Goal: Use online tool/utility: Utilize a website feature to perform a specific function

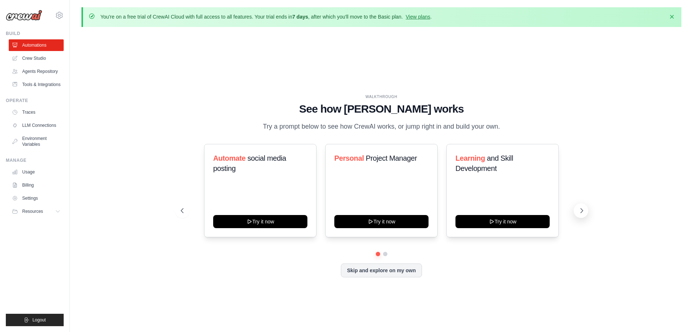
click at [577, 209] on button at bounding box center [581, 210] width 15 height 15
click at [583, 209] on icon at bounding box center [581, 210] width 7 height 7
click at [421, 18] on link "View plans" at bounding box center [418, 17] width 24 height 6
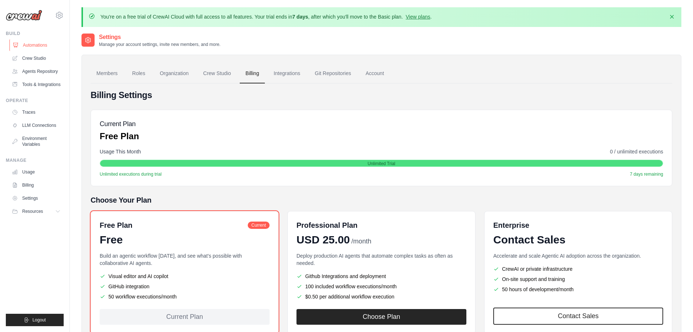
click at [42, 45] on link "Automations" at bounding box center [36, 45] width 55 height 12
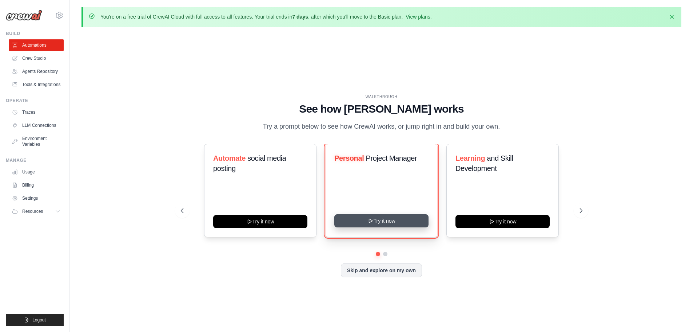
click at [360, 224] on button "Try it now" at bounding box center [381, 220] width 94 height 13
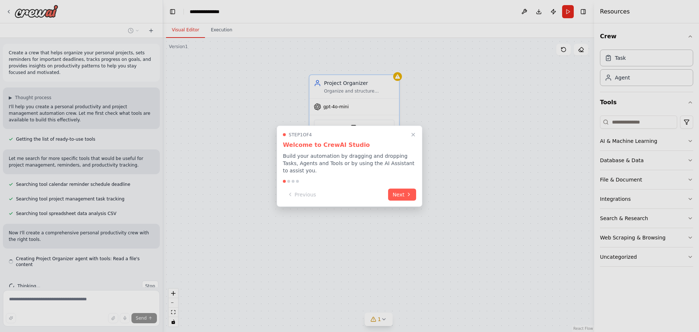
scroll to position [3, 0]
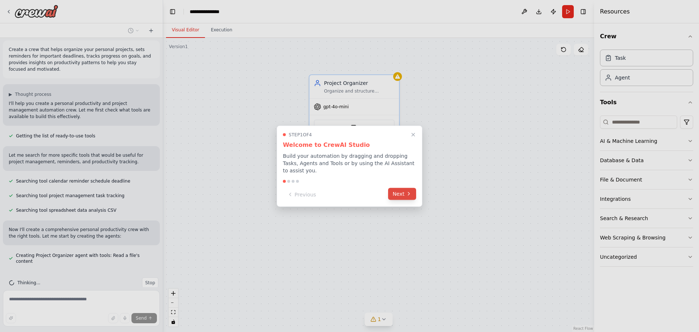
click at [406, 196] on div "Previous Next" at bounding box center [349, 194] width 133 height 12
click at [403, 191] on button "Next" at bounding box center [402, 193] width 28 height 12
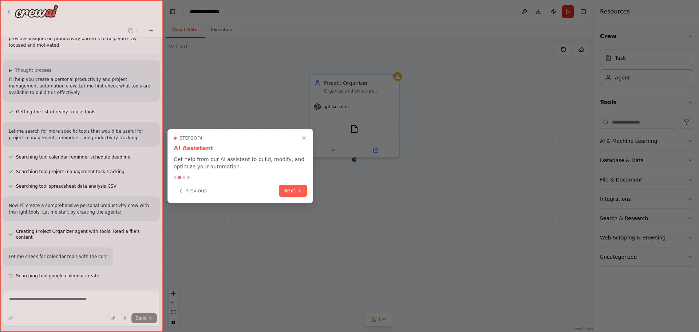
scroll to position [42, 0]
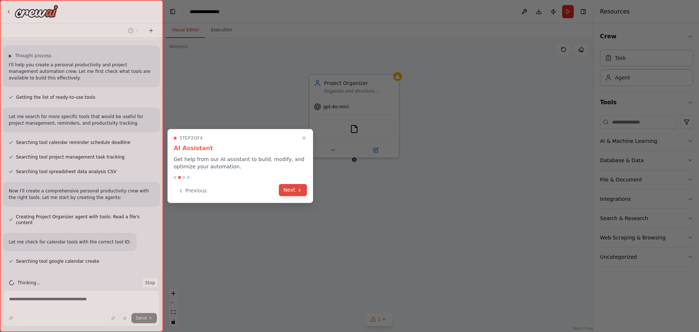
click at [291, 188] on button "Next" at bounding box center [293, 190] width 28 height 12
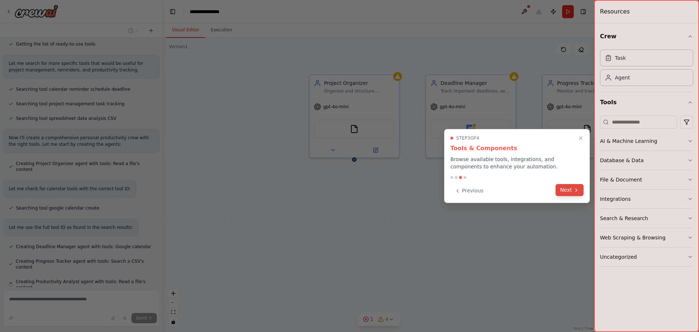
scroll to position [110, 0]
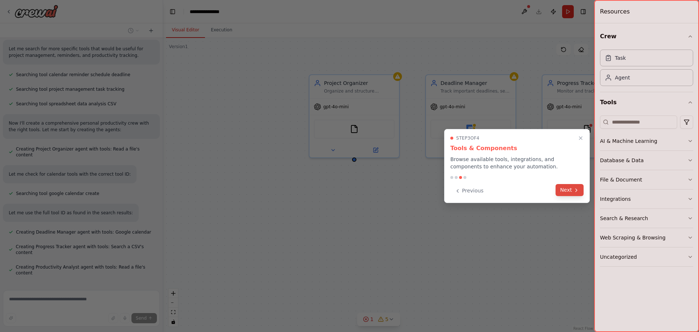
click at [564, 188] on button "Next" at bounding box center [569, 190] width 28 height 12
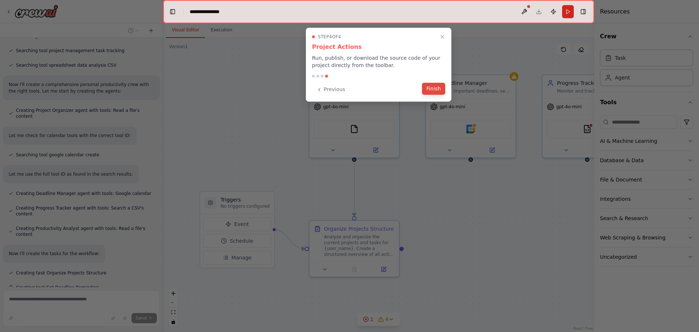
scroll to position [163, 0]
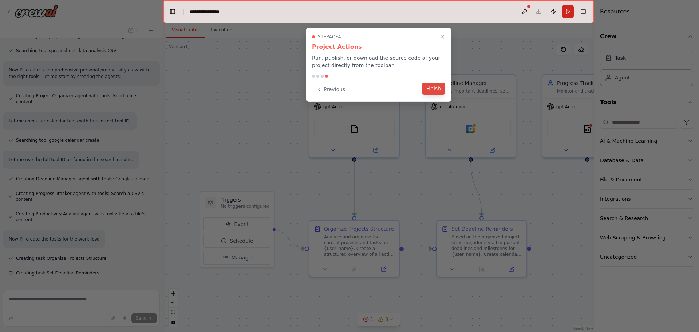
click at [434, 87] on button "Finish" at bounding box center [433, 89] width 23 height 12
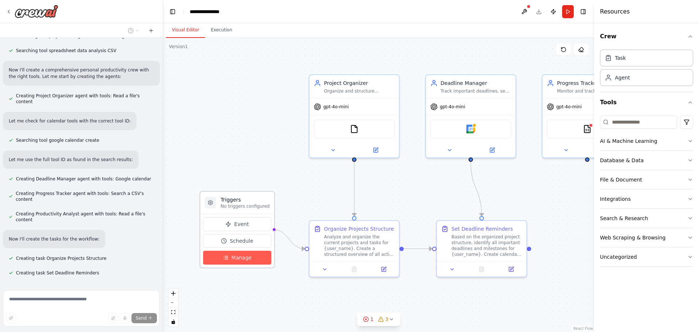
scroll to position [177, 0]
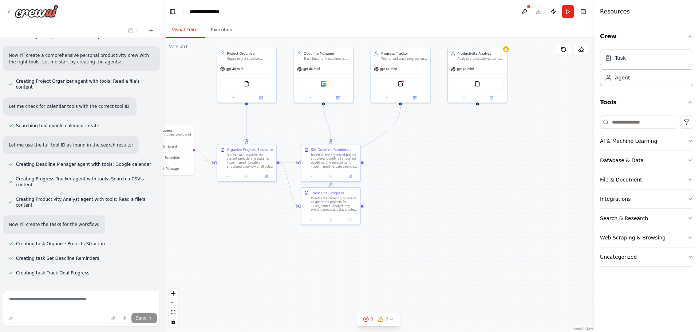
drag, startPoint x: 555, startPoint y: 248, endPoint x: 426, endPoint y: 174, distance: 148.5
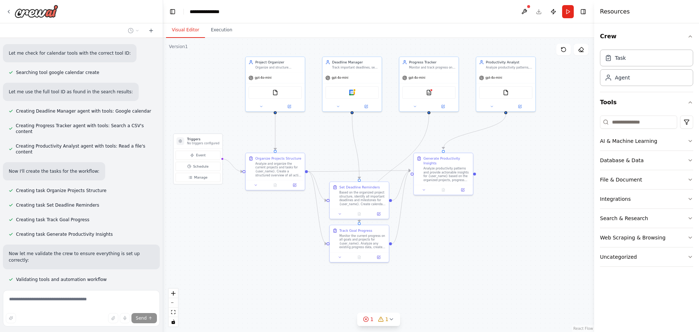
scroll to position [248, 0]
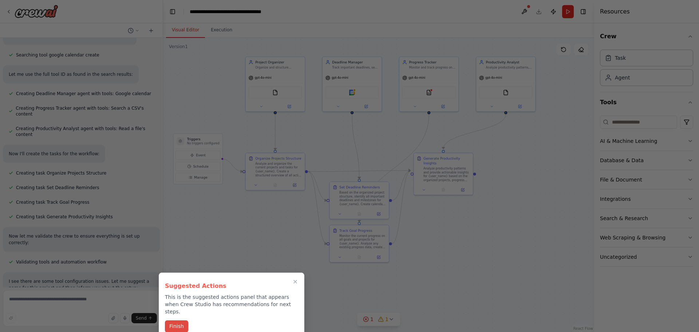
click at [177, 320] on button "Finish" at bounding box center [176, 326] width 23 height 12
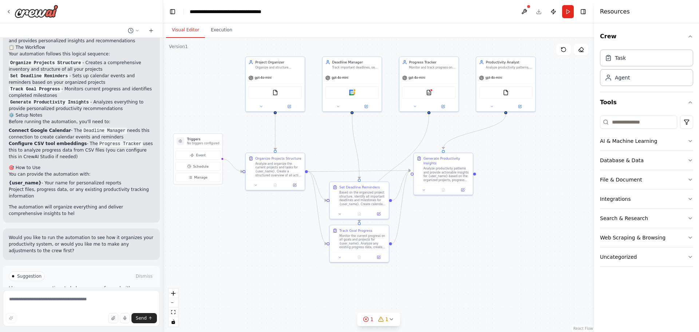
scroll to position [616, 0]
